Goal: Check status: Check status

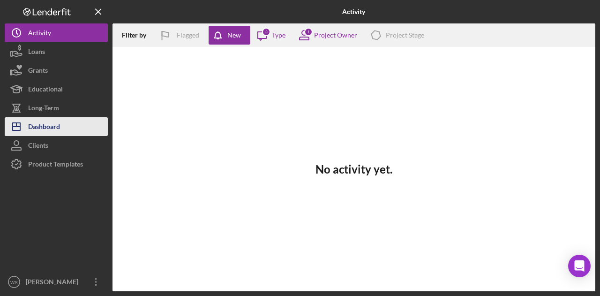
click at [64, 134] on button "Icon/Dashboard Dashboard" at bounding box center [56, 126] width 103 height 19
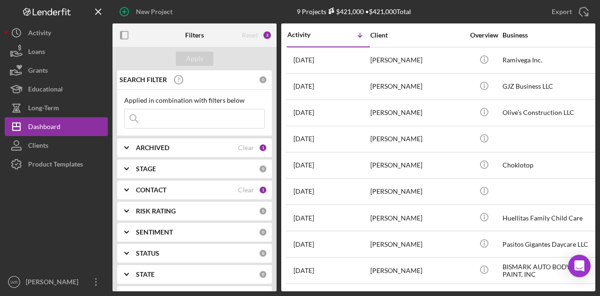
click at [167, 165] on div "STAGE" at bounding box center [197, 168] width 123 height 7
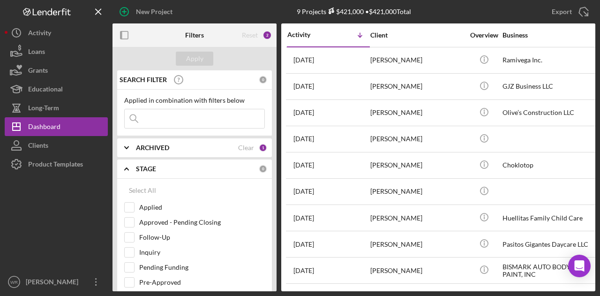
click at [179, 168] on div "STAGE" at bounding box center [197, 168] width 123 height 7
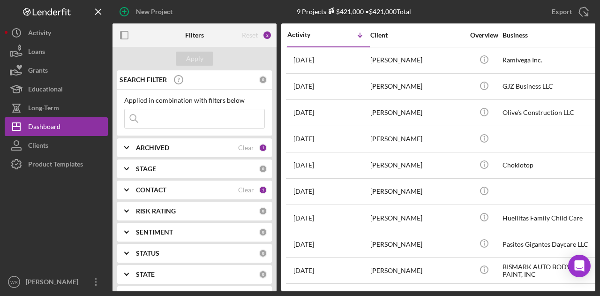
click at [171, 184] on div "CONTACT Clear 1" at bounding box center [201, 189] width 131 height 19
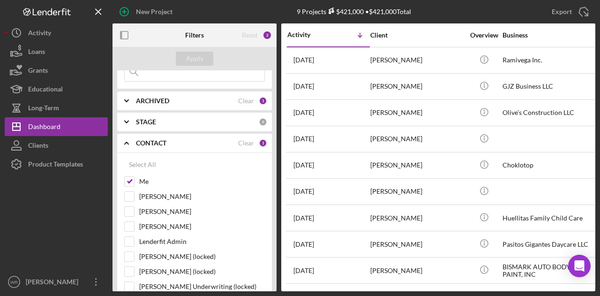
scroll to position [47, 0]
click at [159, 224] on label "Gloria Murillo" at bounding box center [202, 225] width 126 height 9
click at [134, 224] on input "Gloria Murillo" at bounding box center [129, 225] width 9 height 9
click at [203, 53] on button "Apply" at bounding box center [194, 59] width 37 height 14
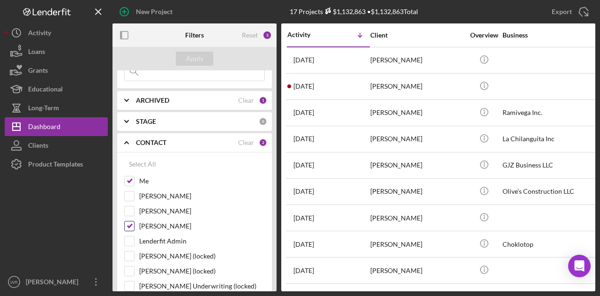
click at [173, 225] on label "Gloria Murillo" at bounding box center [202, 225] width 126 height 9
click at [134, 225] on input "Gloria Murillo" at bounding box center [129, 225] width 9 height 9
checkbox input "false"
click at [191, 53] on div "Apply" at bounding box center [194, 59] width 17 height 14
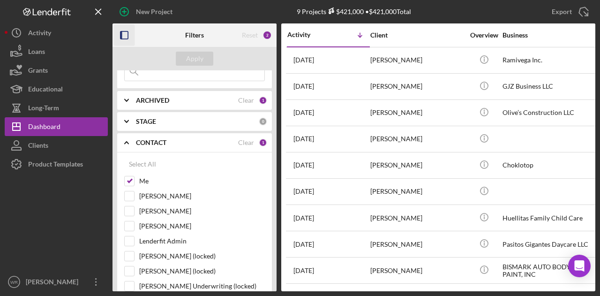
click at [123, 36] on icon "button" at bounding box center [124, 35] width 21 height 21
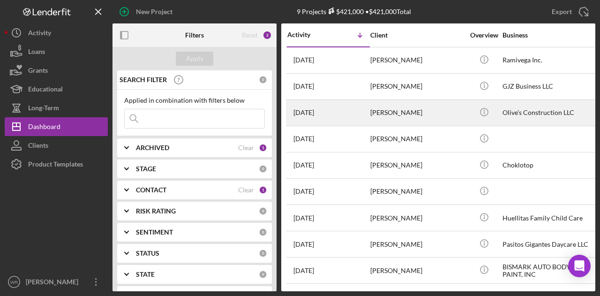
click at [363, 112] on div "[DATE] [PERSON_NAME]" at bounding box center [328, 112] width 82 height 25
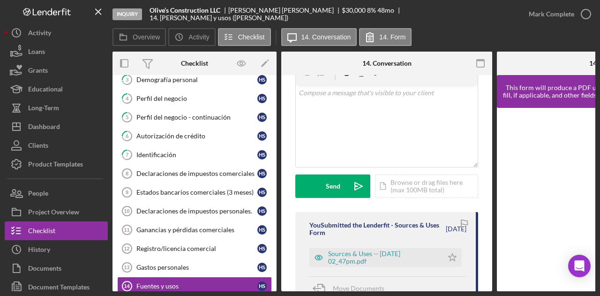
scroll to position [63, 0]
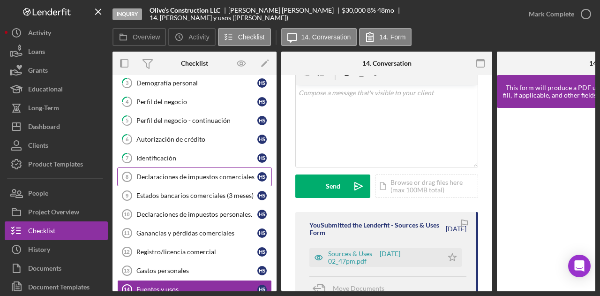
click at [181, 173] on div "Declaraciones de impuestos comerciales" at bounding box center [196, 176] width 121 height 7
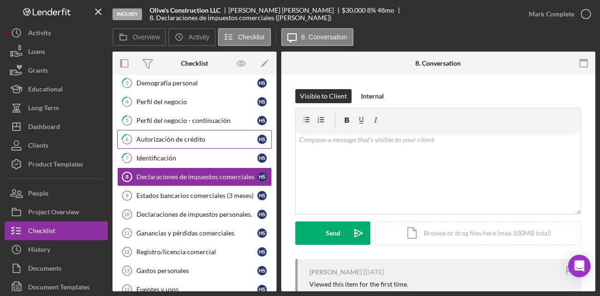
click at [180, 135] on div "Autorización de crédito" at bounding box center [196, 138] width 121 height 7
